Goal: Browse casually

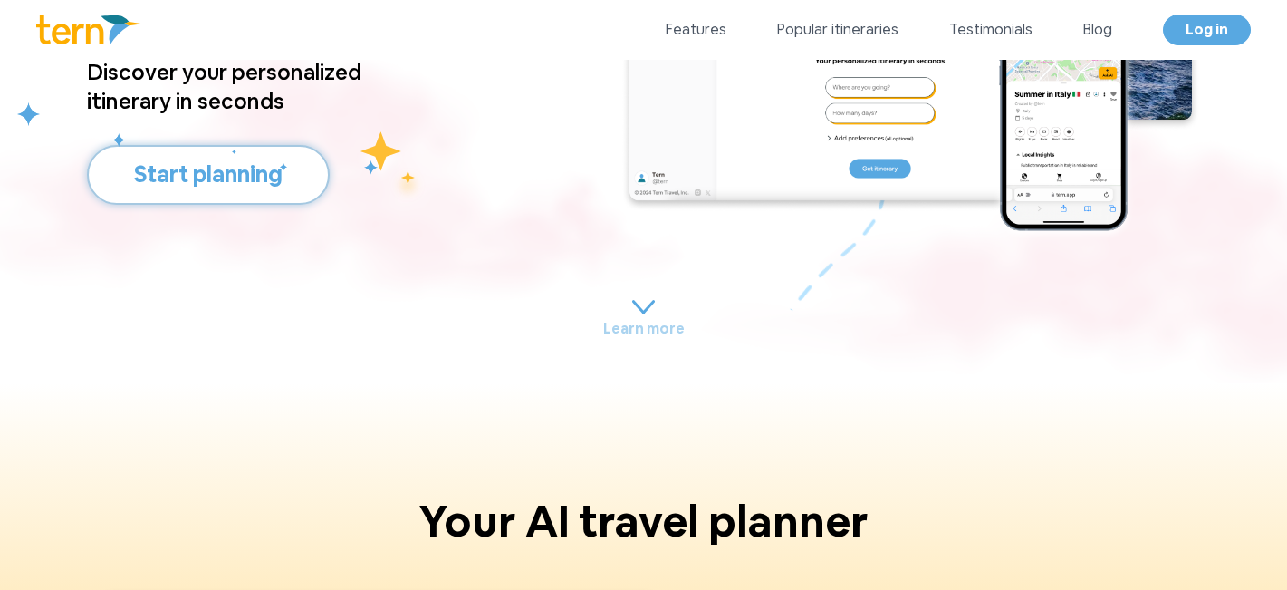
scroll to position [296, 0]
click at [238, 186] on button "Start planning" at bounding box center [208, 176] width 243 height 60
